Goal: Navigation & Orientation: Find specific page/section

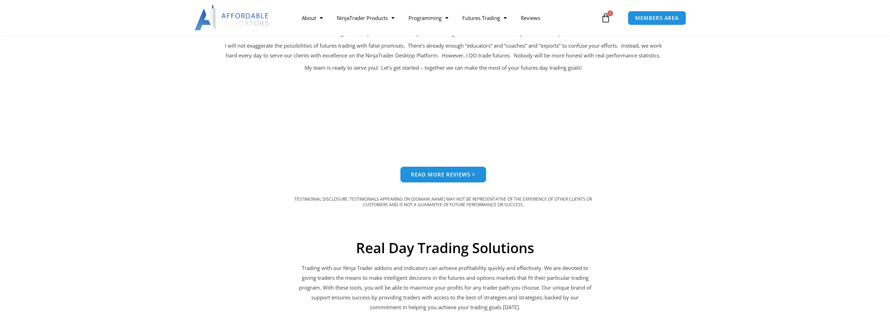
scroll to position [594, 0]
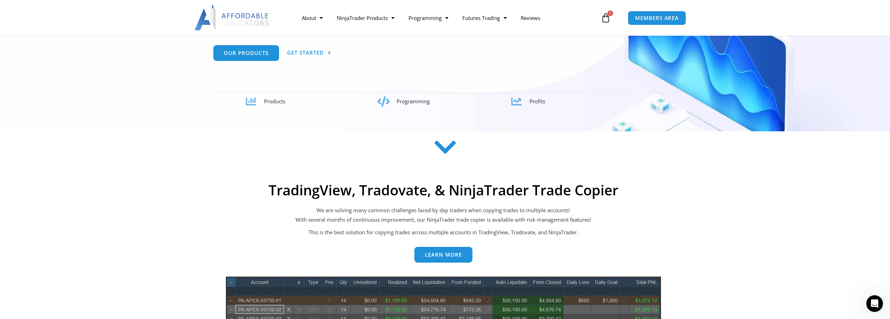
scroll to position [70, 0]
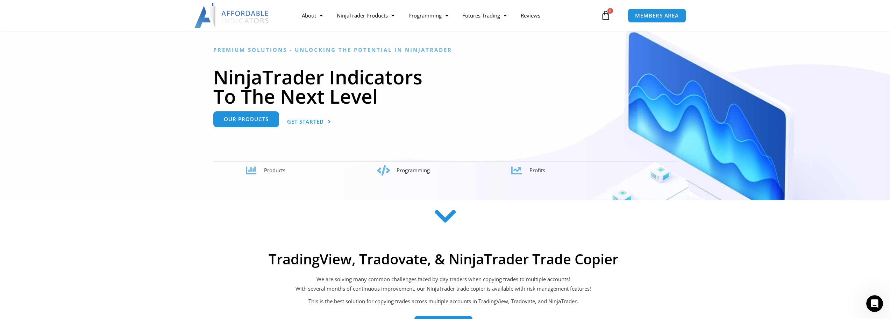
click at [270, 123] on link "Our Products" at bounding box center [246, 119] width 66 height 16
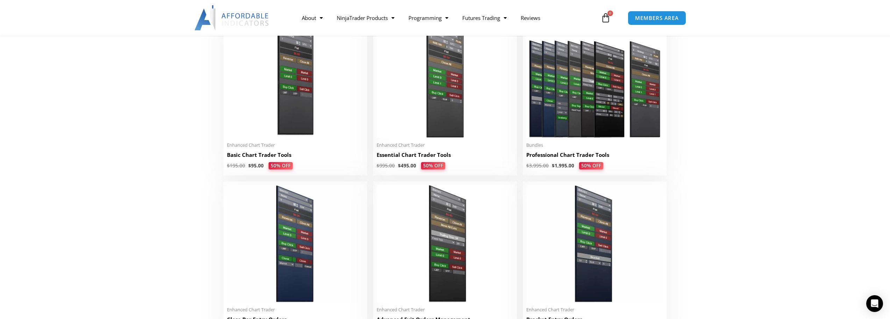
scroll to position [350, 0]
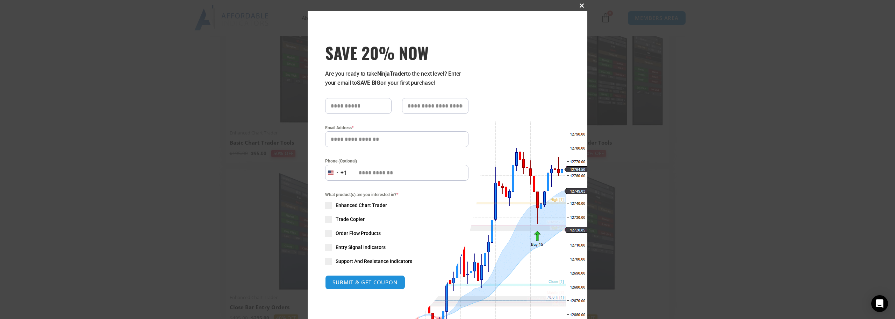
click at [580, 6] on span at bounding box center [581, 5] width 11 height 4
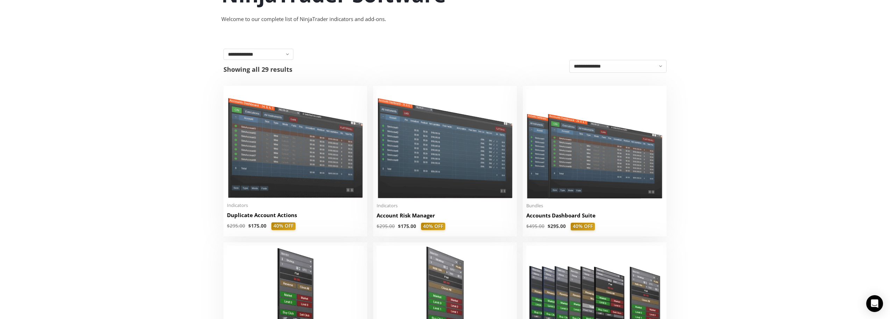
scroll to position [0, 0]
